Goal: Information Seeking & Learning: Learn about a topic

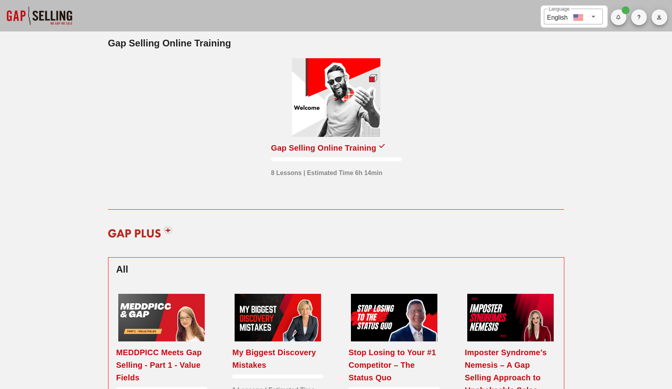
click at [365, 77] on div at bounding box center [336, 97] width 88 height 79
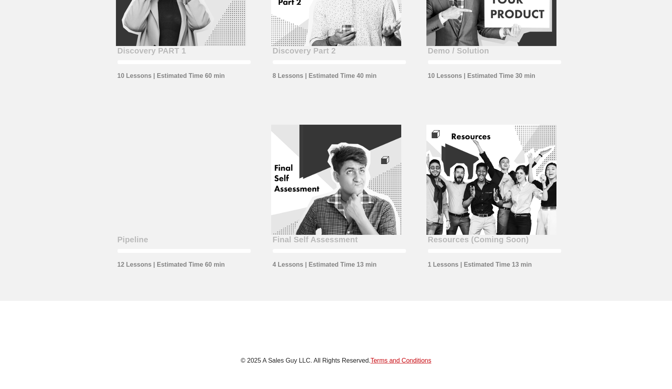
scroll to position [316, 0]
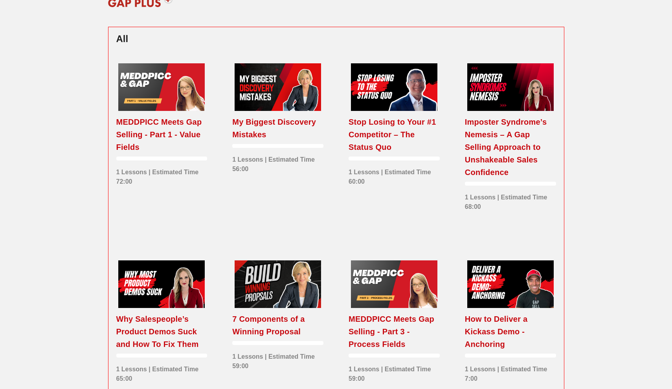
scroll to position [232, 0]
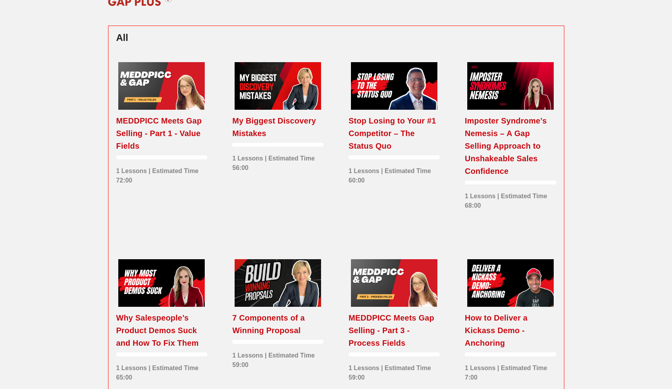
click at [157, 73] on div at bounding box center [161, 86] width 86 height 48
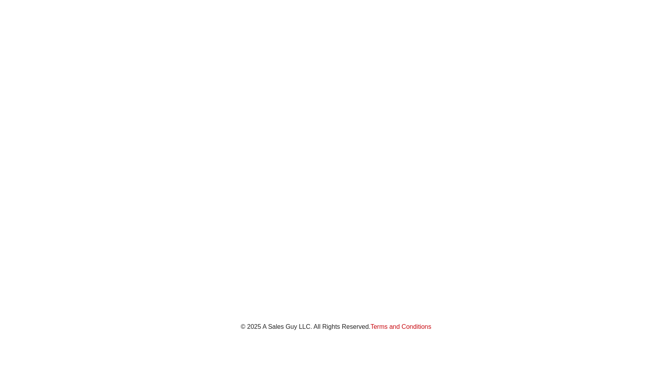
scroll to position [122, 0]
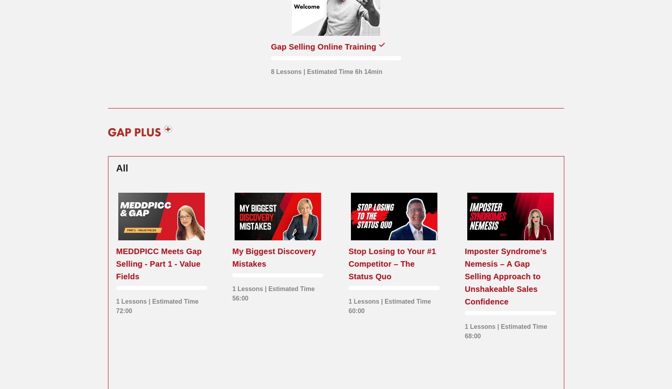
scroll to position [22, 0]
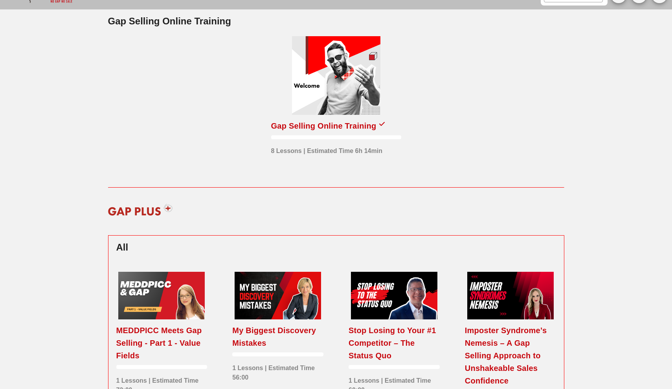
click at [328, 80] on div at bounding box center [336, 75] width 88 height 79
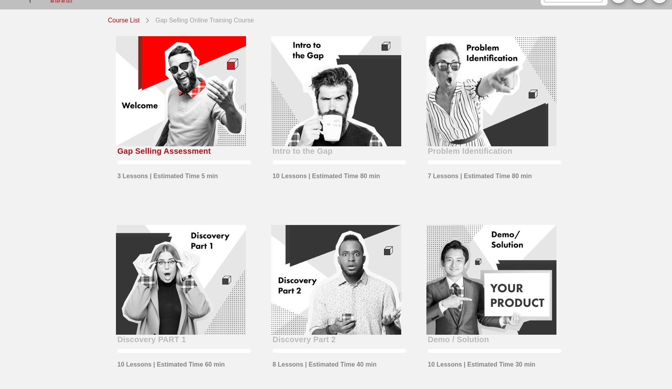
click at [157, 116] on div at bounding box center [181, 91] width 130 height 110
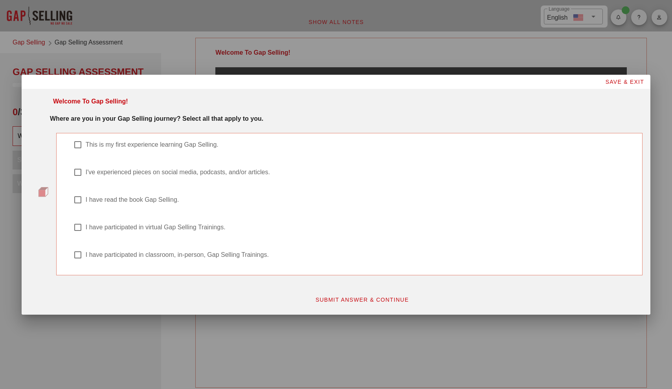
click at [166, 148] on label "This is my first experience learning Gap Selling." at bounding box center [360, 145] width 548 height 8
checkbox input "true"
click at [341, 298] on span "SUBMIT ANSWER & CONTINUE" at bounding box center [362, 299] width 94 height 6
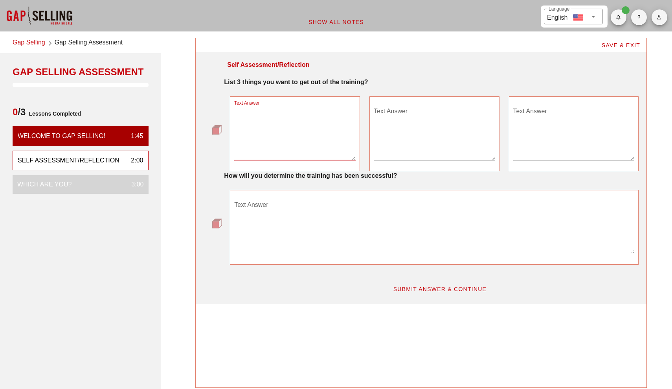
click at [283, 151] on textarea "Text Answer" at bounding box center [294, 132] width 121 height 55
drag, startPoint x: 306, startPoint y: 122, endPoint x: 204, endPoint y: 125, distance: 101.9
click at [204, 125] on div "Text Answer how to proactively sell offer the best service Text Answer Text Ans…" at bounding box center [421, 133] width 435 height 75
type textarea "how to proactively sell"
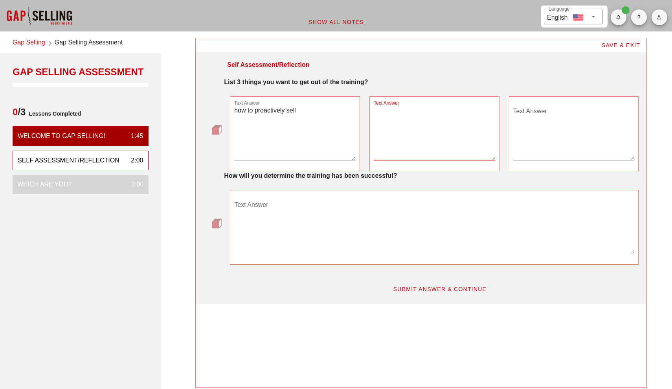
click at [372, 116] on textarea "Text Answer" at bounding box center [434, 132] width 121 height 55
type textarea "offer the best service"
click at [372, 106] on div "Text Answer" at bounding box center [573, 132] width 121 height 55
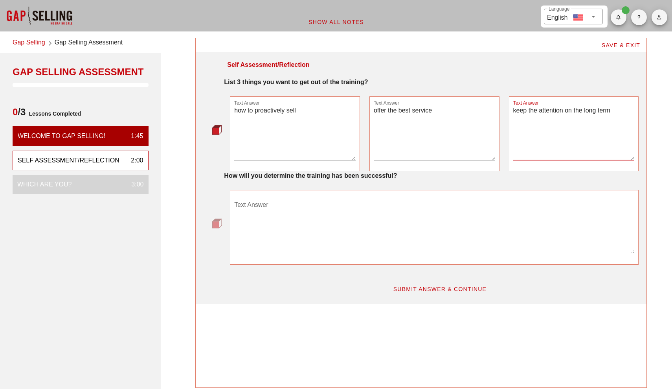
type textarea "keep the attention on the long term"
click at [372, 202] on textarea "Text Answer" at bounding box center [434, 226] width 400 height 55
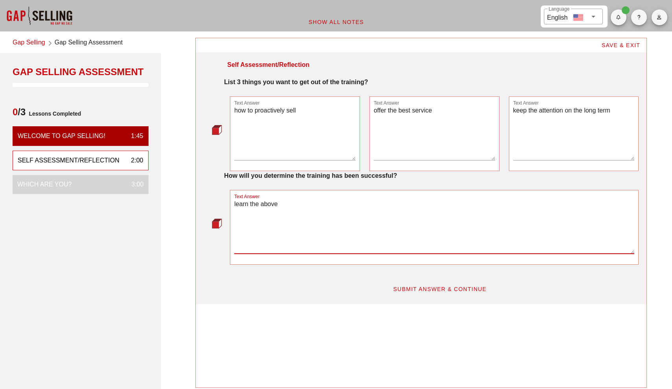
type textarea "learn the above"
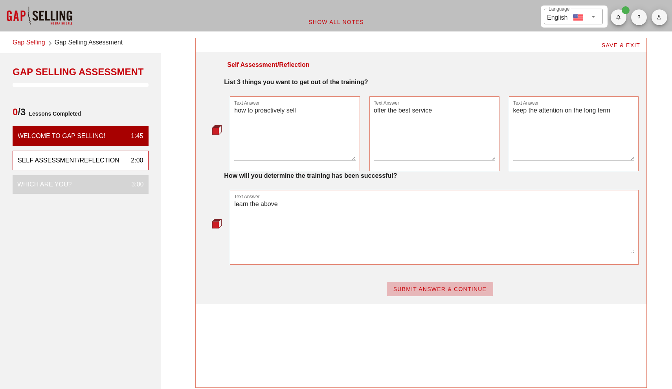
click at [372, 290] on span "SUBMIT ANSWER & CONTINUE" at bounding box center [440, 289] width 94 height 6
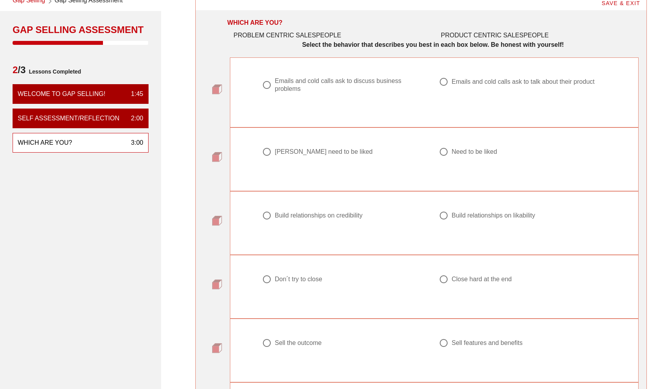
scroll to position [43, 0]
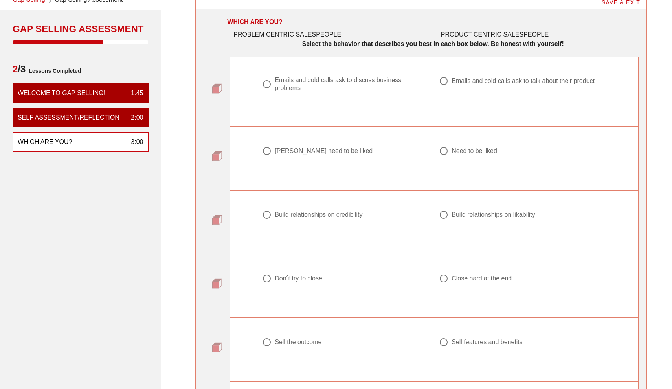
click at [338, 85] on div "Emails and cold calls ask to discuss business problems" at bounding box center [349, 84] width 149 height 16
radio input "true"
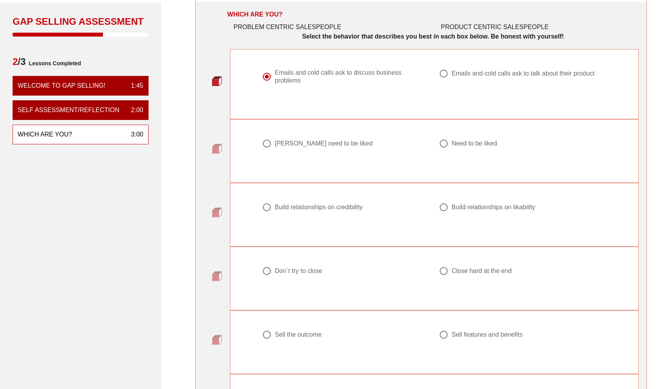
scroll to position [51, 0]
click at [372, 145] on div "Need to be liked" at bounding box center [474, 143] width 46 height 8
radio input "true"
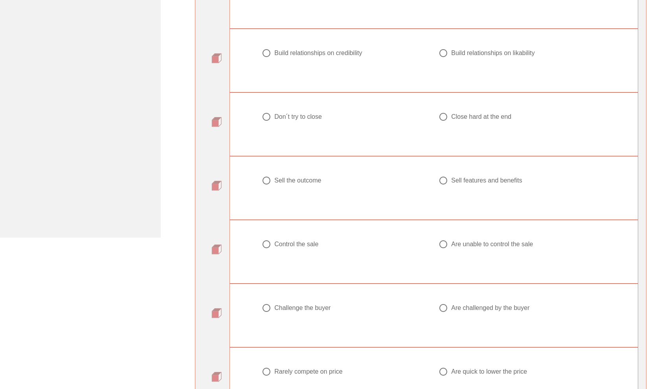
scroll to position [219, 0]
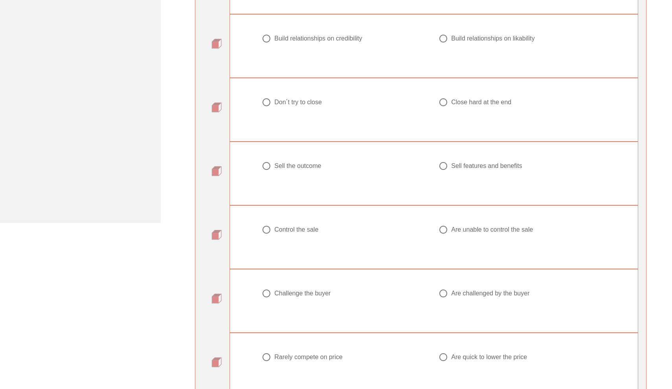
click at [350, 37] on div "Build relationships on credibility" at bounding box center [318, 39] width 88 height 8
radio input "true"
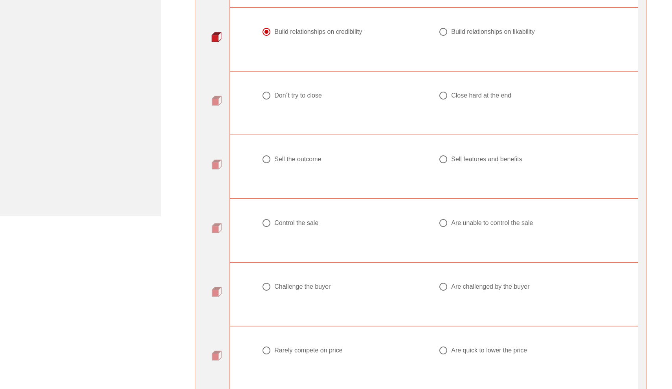
scroll to position [229, 0]
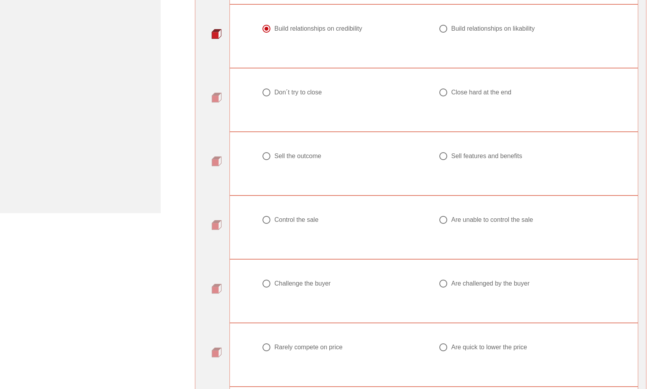
click at [372, 96] on div "Close hard at the end" at bounding box center [481, 92] width 60 height 8
radio input "true"
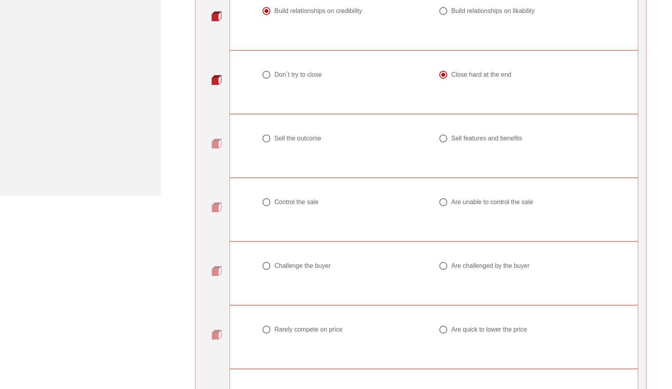
scroll to position [247, 0]
click at [303, 74] on div "Don ́t try to close" at bounding box center [298, 74] width 48 height 8
radio input "true"
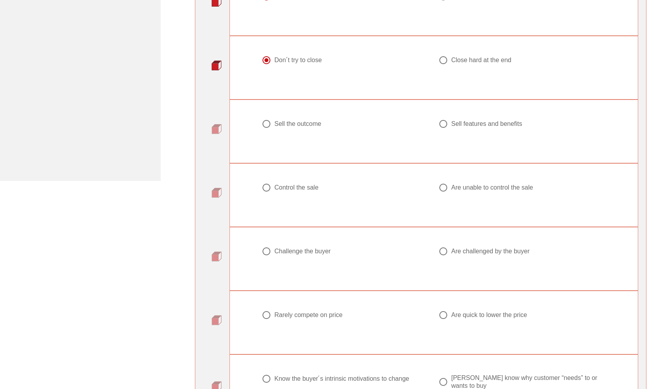
scroll to position [266, 0]
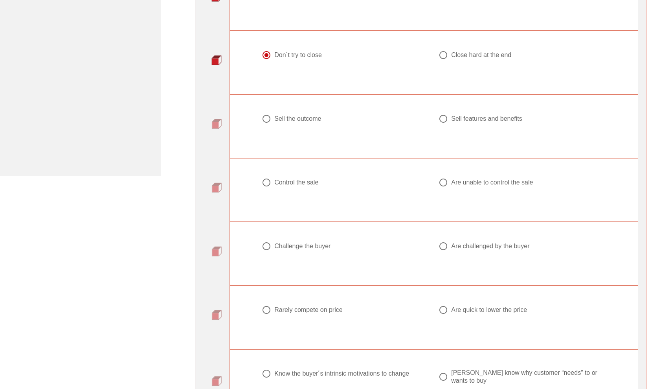
click at [372, 120] on div "Sell features and benefits" at bounding box center [486, 119] width 71 height 8
radio input "true"
click at [316, 120] on div "Sell the outcome" at bounding box center [297, 119] width 47 height 8
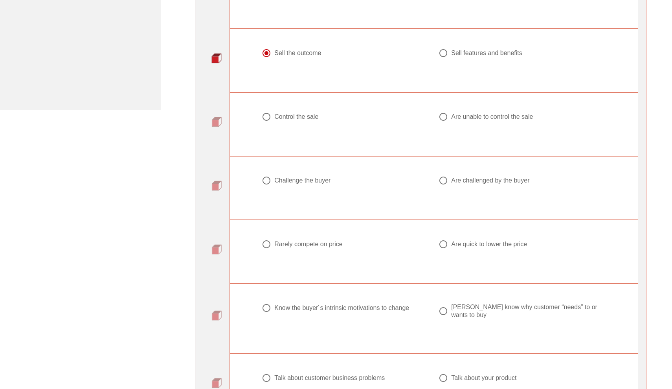
scroll to position [335, 0]
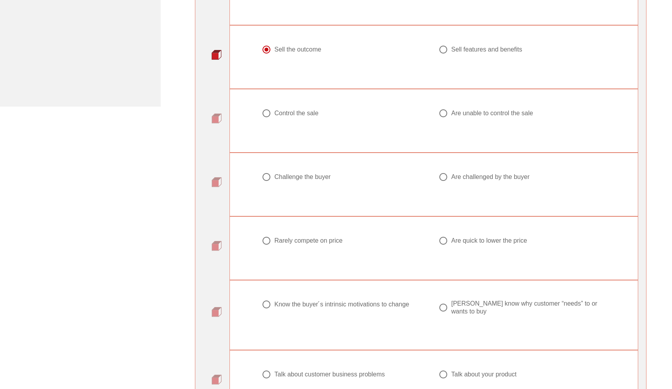
click at [372, 51] on div "Sell features and benefits" at bounding box center [486, 50] width 71 height 8
radio input "false"
radio input "true"
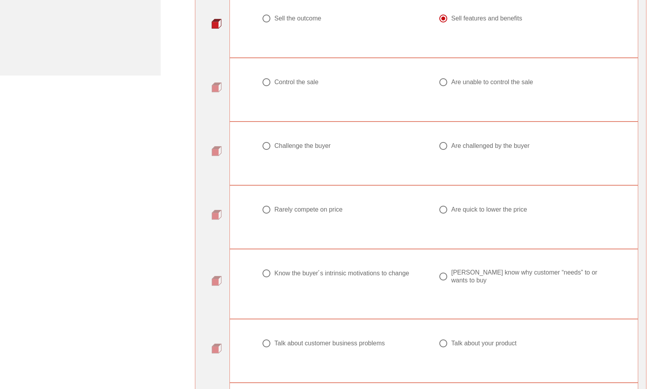
scroll to position [368, 0]
click at [282, 81] on div "Control the sale" at bounding box center [296, 81] width 44 height 8
radio input "true"
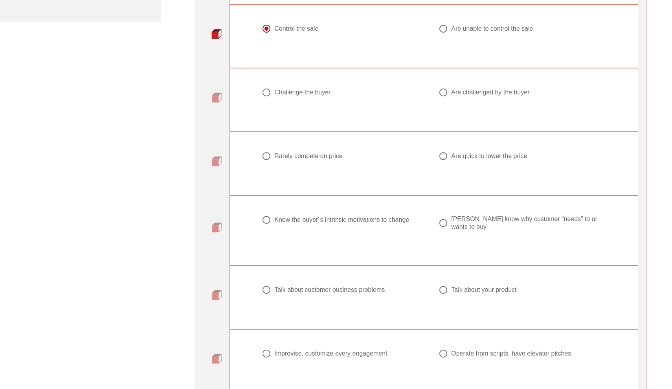
scroll to position [421, 0]
click at [292, 90] on div "Challenge the buyer" at bounding box center [302, 92] width 56 height 8
radio input "true"
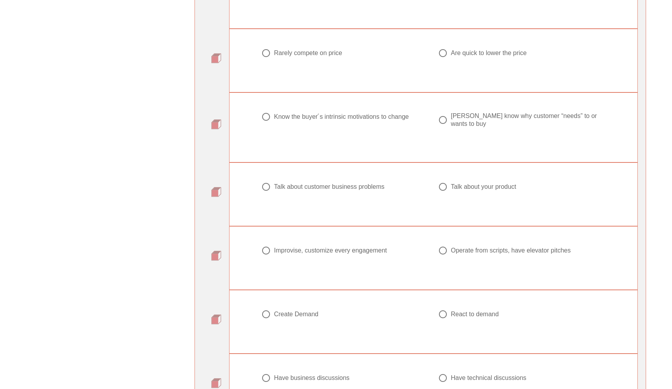
scroll to position [523, 1]
click at [327, 53] on div "Rarely compete on price" at bounding box center [308, 53] width 68 height 8
radio input "true"
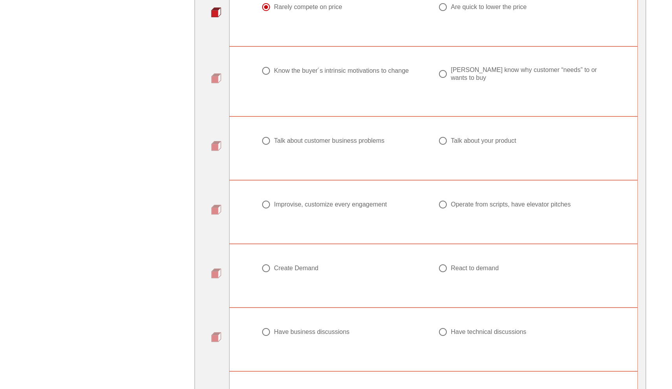
scroll to position [571, 1]
click at [372, 69] on div "Know the buyer ́s intrinsic motivations to change" at bounding box center [341, 69] width 135 height 8
radio input "true"
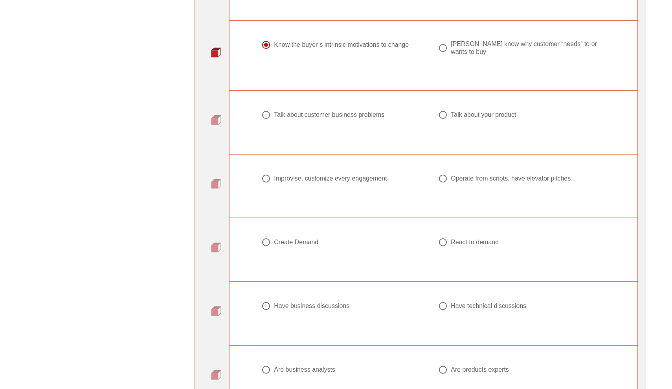
scroll to position [605, 1]
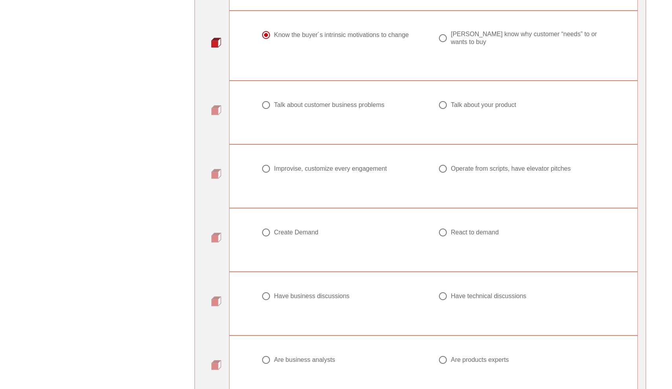
click at [349, 107] on div "Talk about customer business problems" at bounding box center [329, 105] width 110 height 8
radio input "true"
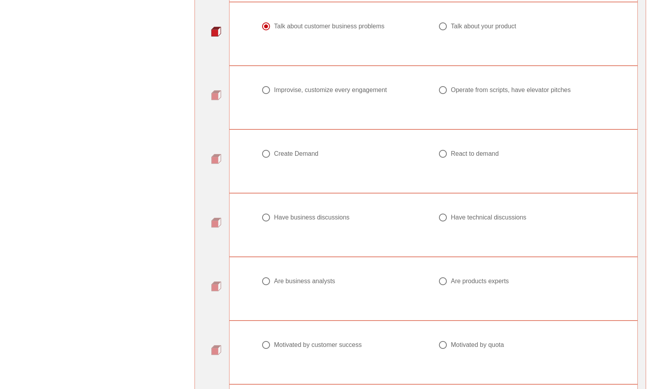
scroll to position [684, 1]
click at [366, 88] on div "Improvise, customize every engagement" at bounding box center [330, 89] width 113 height 8
radio input "true"
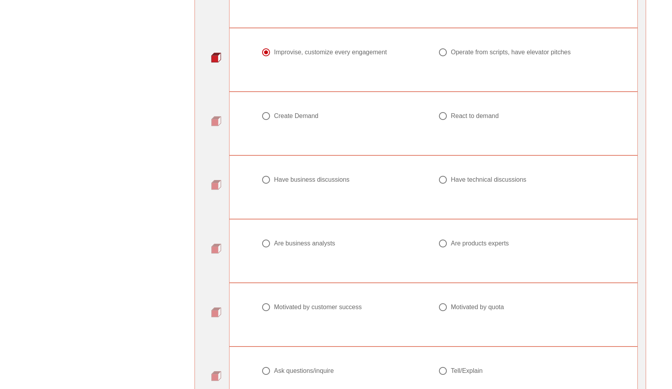
scroll to position [725, 1]
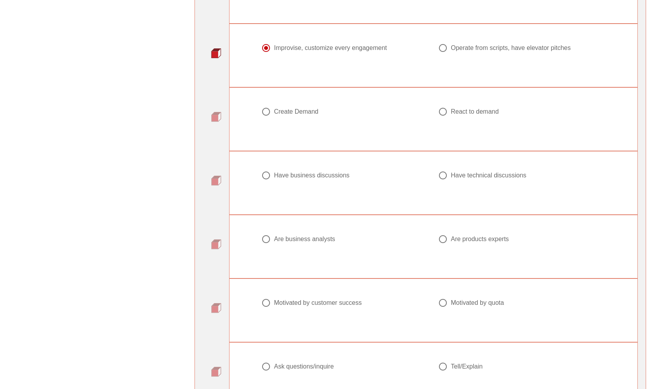
click at [306, 108] on div "Create Demand" at bounding box center [296, 112] width 44 height 8
radio input "true"
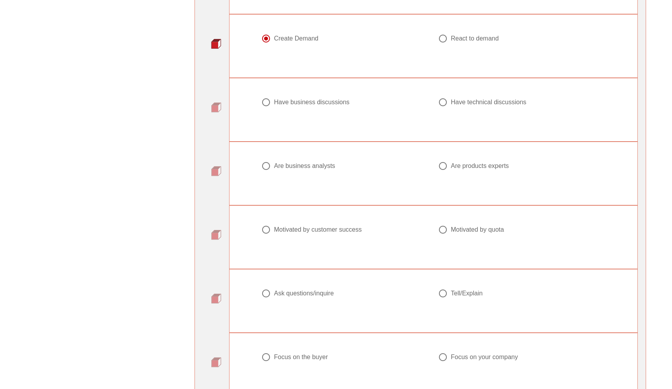
scroll to position [804, 1]
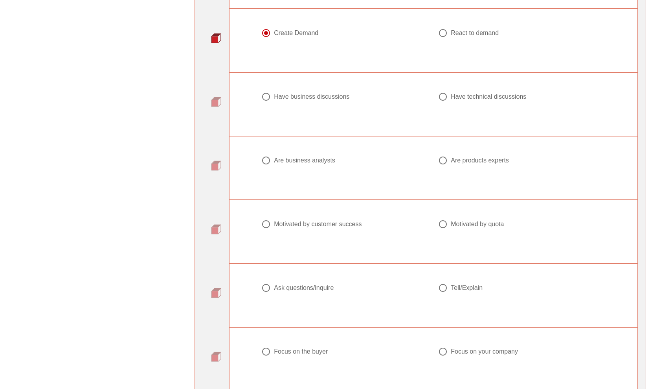
click at [331, 96] on div "Have business discussions" at bounding box center [311, 97] width 75 height 8
radio input "true"
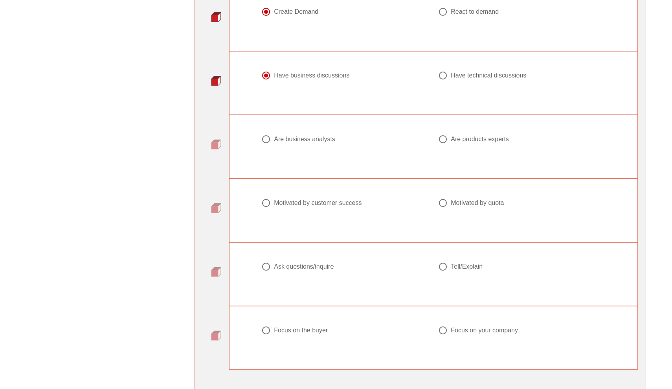
scroll to position [827, 1]
click at [328, 136] on div "Are business analysts" at bounding box center [304, 137] width 61 height 8
radio input "true"
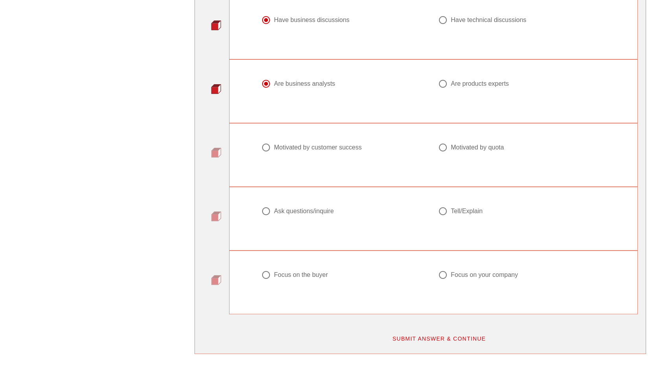
scroll to position [883, 1]
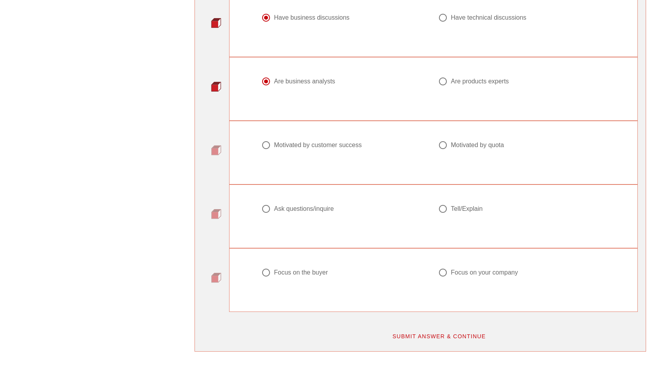
click at [346, 143] on div "Motivated by customer success" at bounding box center [318, 145] width 88 height 8
radio input "true"
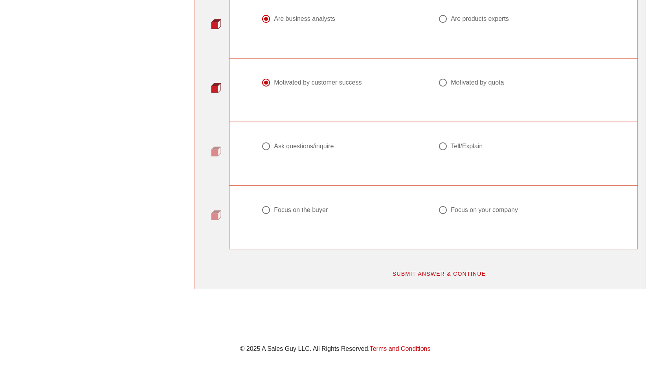
scroll to position [951, 1]
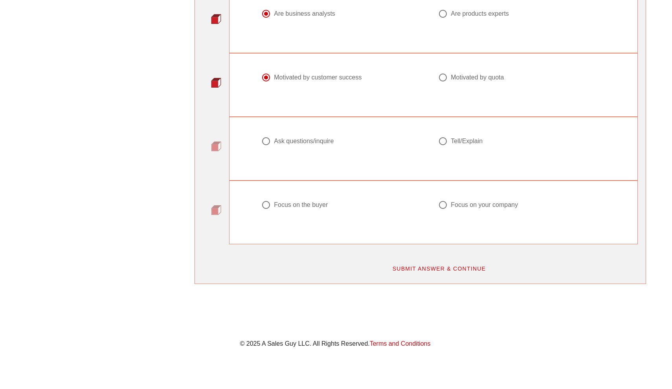
click at [319, 139] on div "Ask questions/inquire" at bounding box center [304, 141] width 60 height 8
radio input "true"
click at [312, 205] on div "Focus on the buyer" at bounding box center [301, 205] width 54 height 8
radio input "true"
click at [372, 266] on span "SUBMIT ANSWER & CONTINUE" at bounding box center [439, 268] width 94 height 6
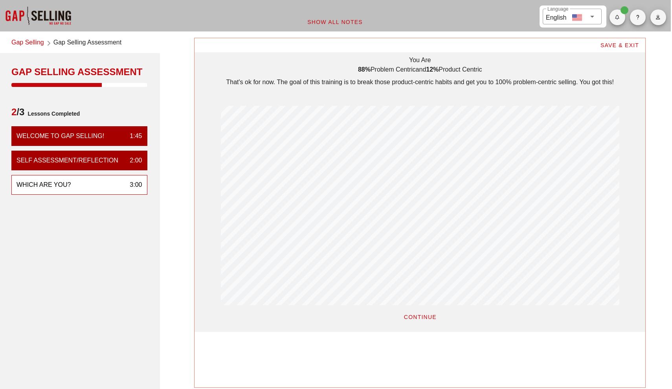
scroll to position [0, 1]
click at [372, 314] on span "CONTINUE" at bounding box center [420, 317] width 33 height 6
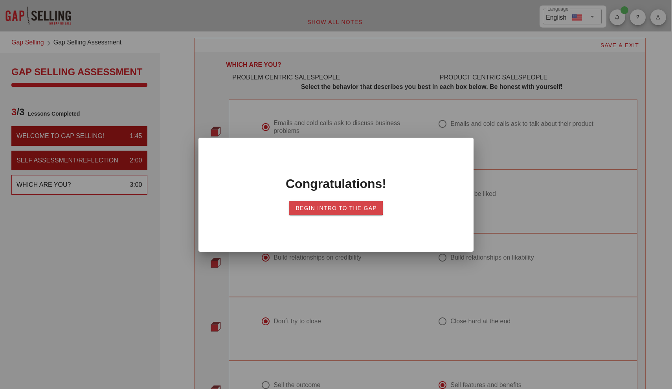
click at [357, 211] on span "Begin Intro to the Gap" at bounding box center [336, 208] width 82 height 6
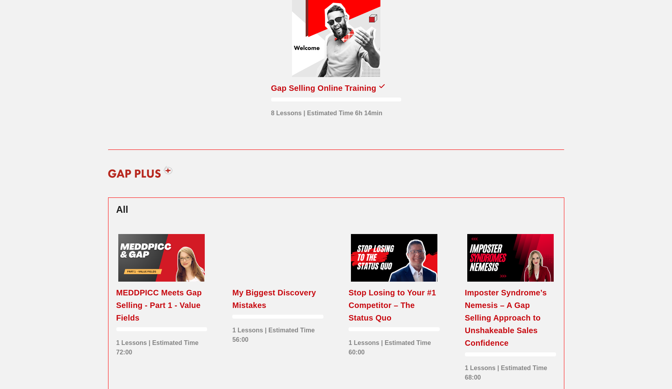
scroll to position [78, 0]
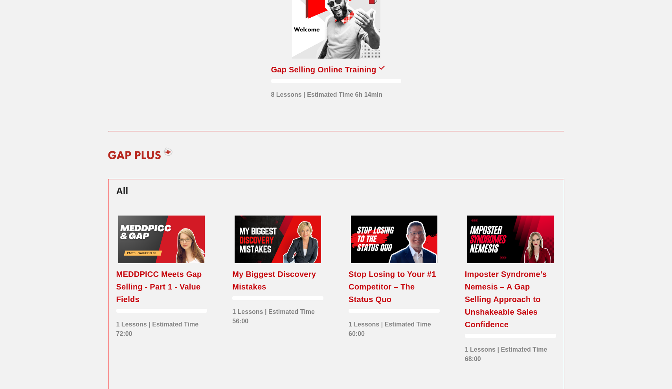
click at [346, 32] on div at bounding box center [336, 19] width 88 height 79
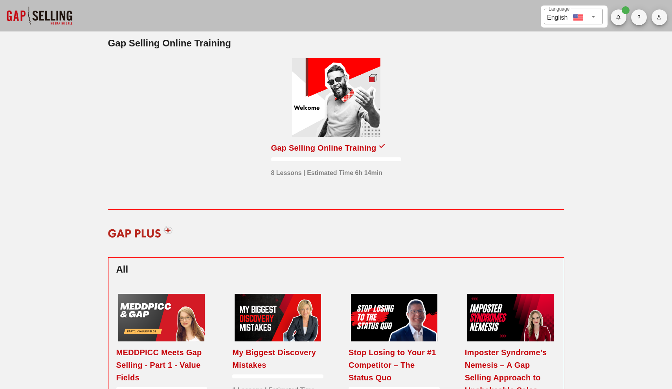
click at [326, 101] on div at bounding box center [336, 97] width 88 height 79
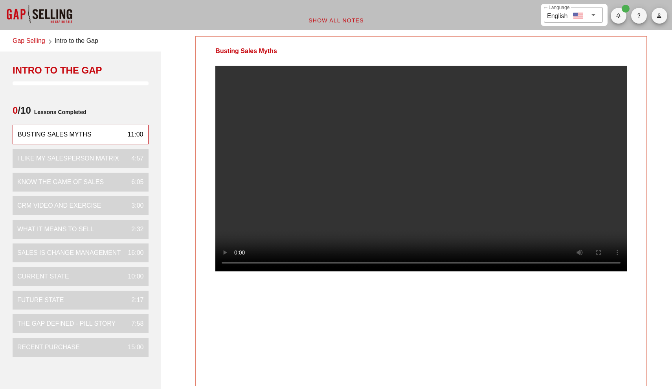
scroll to position [2, 0]
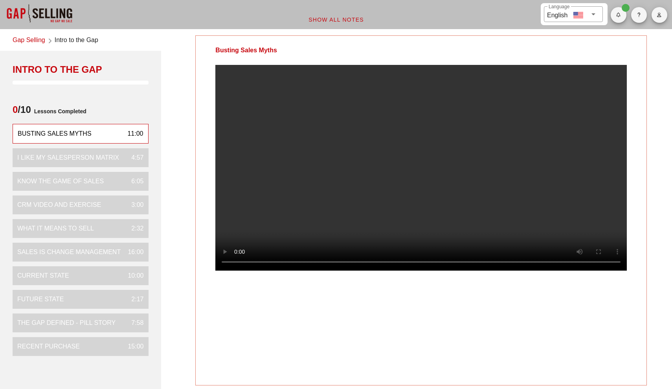
click at [258, 257] on video at bounding box center [421, 168] width 412 height 206
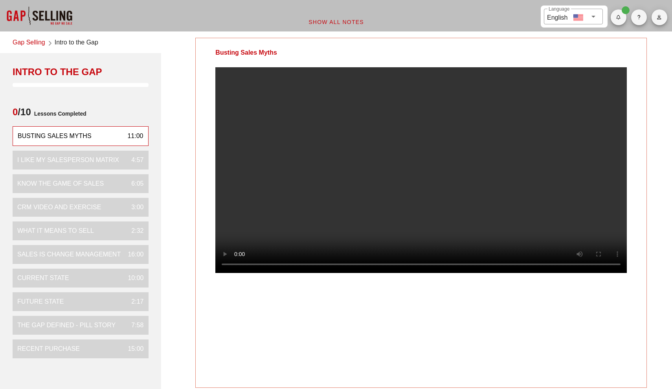
scroll to position [0, 0]
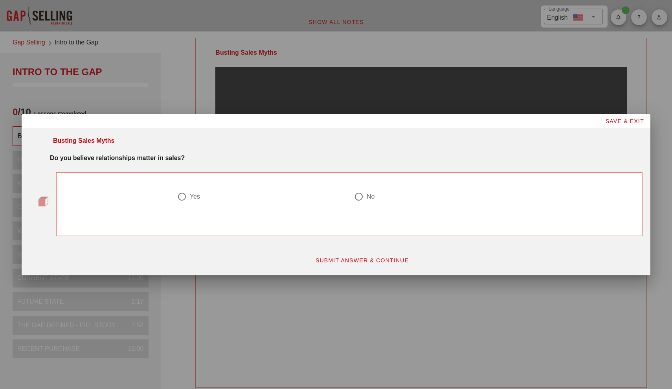
click at [190, 193] on div "Yes" at bounding box center [195, 197] width 10 height 8
radio input "true"
click at [337, 254] on button "SUBMIT ANSWER & CONTINUE" at bounding box center [362, 260] width 107 height 14
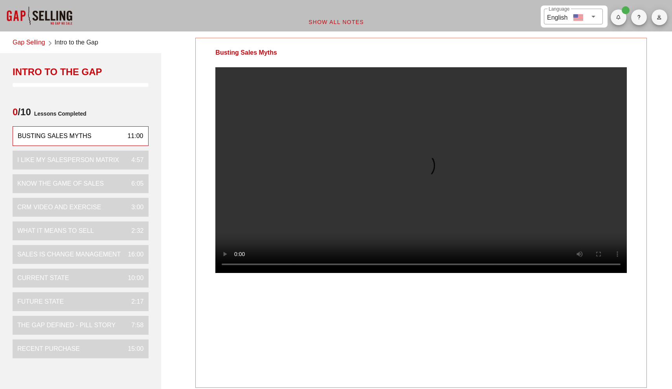
click at [457, 273] on video at bounding box center [421, 170] width 412 height 206
click at [449, 273] on video at bounding box center [421, 170] width 412 height 206
click at [382, 216] on video at bounding box center [421, 170] width 412 height 206
click at [449, 273] on video at bounding box center [421, 170] width 412 height 206
click at [435, 259] on video at bounding box center [421, 170] width 412 height 206
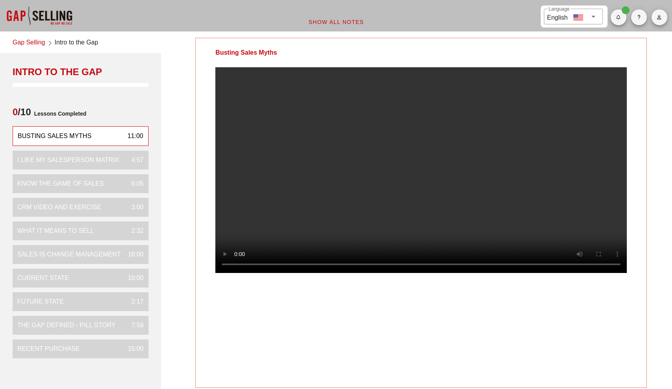
click at [531, 180] on video at bounding box center [421, 170] width 412 height 206
click at [572, 163] on video at bounding box center [421, 170] width 412 height 206
click at [556, 196] on video at bounding box center [421, 170] width 412 height 206
click at [575, 173] on video at bounding box center [421, 170] width 412 height 206
click at [575, 171] on video at bounding box center [421, 170] width 412 height 206
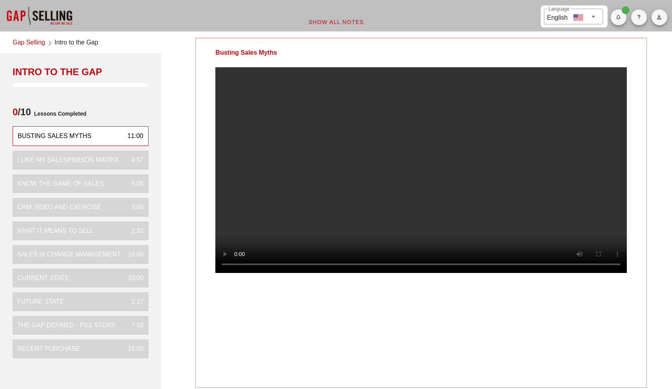
click at [611, 159] on video at bounding box center [421, 170] width 412 height 206
click at [576, 189] on video at bounding box center [421, 170] width 412 height 206
click at [602, 195] on video at bounding box center [421, 170] width 412 height 206
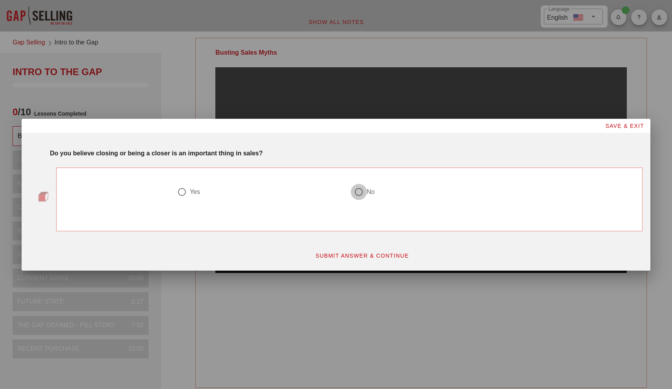
click at [360, 191] on div at bounding box center [358, 191] width 13 height 13
radio input "true"
click at [189, 190] on div "Yes" at bounding box center [257, 191] width 161 height 9
radio input "true"
click at [335, 255] on span "SUBMIT ANSWER & CONTINUE" at bounding box center [362, 255] width 94 height 6
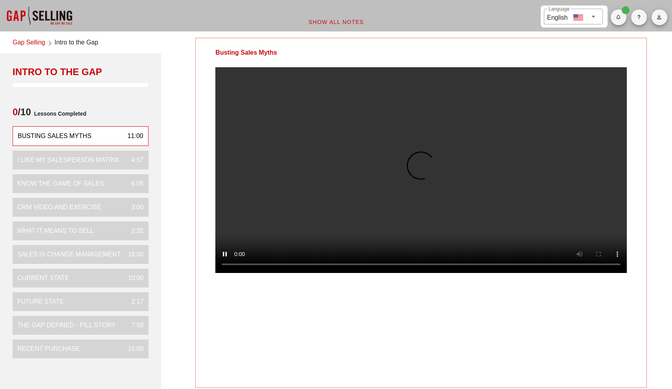
click at [291, 168] on video at bounding box center [421, 170] width 412 height 206
click at [301, 167] on video at bounding box center [421, 170] width 412 height 206
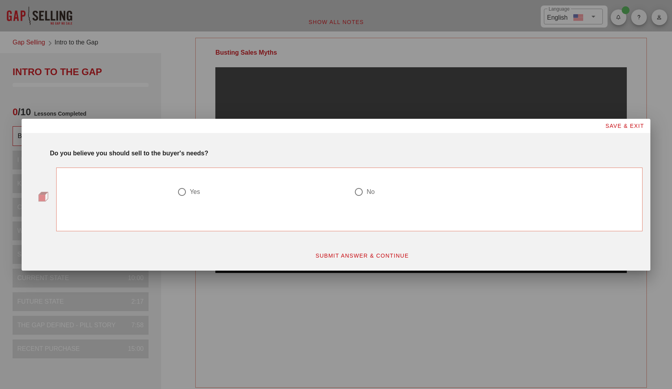
click at [192, 193] on div "Yes" at bounding box center [195, 192] width 10 height 8
click at [364, 187] on div at bounding box center [358, 191] width 13 height 13
radio input "false"
radio input "true"
click at [322, 252] on span "SUBMIT ANSWER & CONTINUE" at bounding box center [362, 255] width 94 height 6
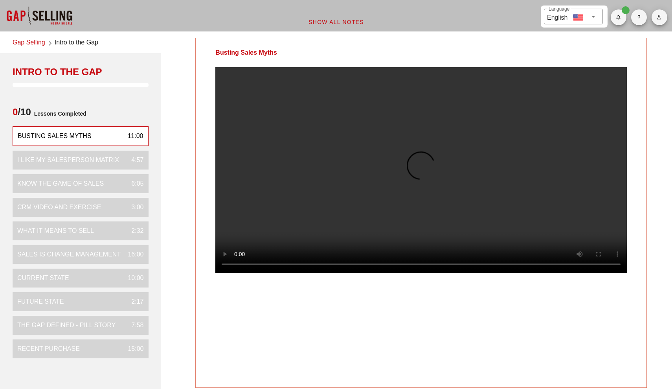
click at [240, 142] on video at bounding box center [421, 170] width 412 height 206
click at [249, 129] on video at bounding box center [421, 170] width 412 height 206
click at [263, 189] on video at bounding box center [421, 170] width 412 height 206
click at [276, 183] on video at bounding box center [421, 170] width 412 height 206
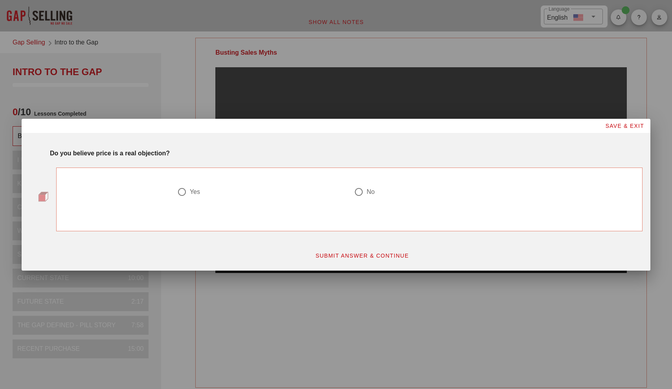
click at [358, 191] on div at bounding box center [358, 191] width 13 height 13
radio input "true"
click at [363, 254] on span "SUBMIT ANSWER & CONTINUE" at bounding box center [362, 255] width 94 height 6
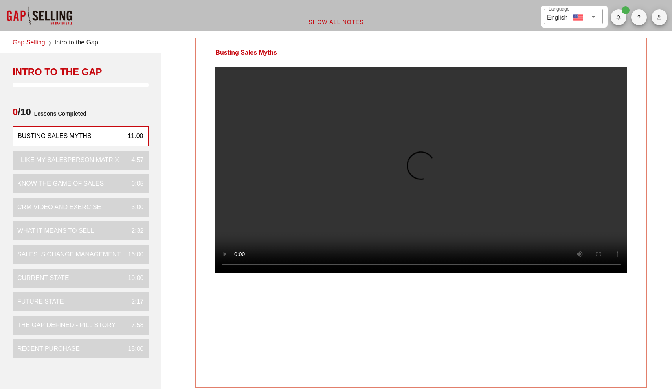
click at [302, 166] on video at bounding box center [421, 170] width 412 height 206
click at [304, 164] on video at bounding box center [421, 170] width 412 height 206
click at [354, 151] on video at bounding box center [421, 170] width 412 height 206
click at [381, 273] on video at bounding box center [421, 170] width 412 height 206
click at [346, 256] on video at bounding box center [421, 170] width 412 height 206
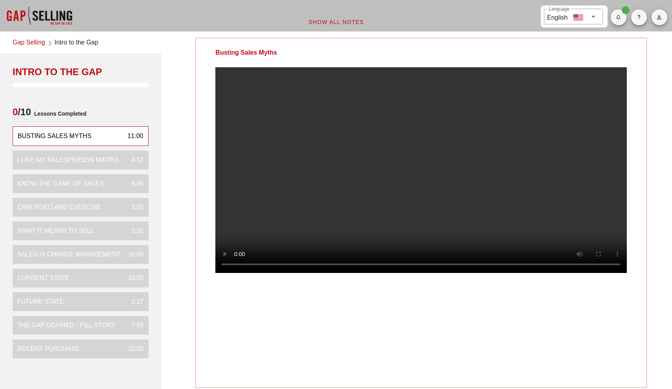
click at [262, 170] on video at bounding box center [421, 170] width 412 height 206
click at [330, 165] on video at bounding box center [421, 170] width 412 height 206
click at [473, 178] on video at bounding box center [421, 170] width 412 height 206
